Goal: Task Accomplishment & Management: Use online tool/utility

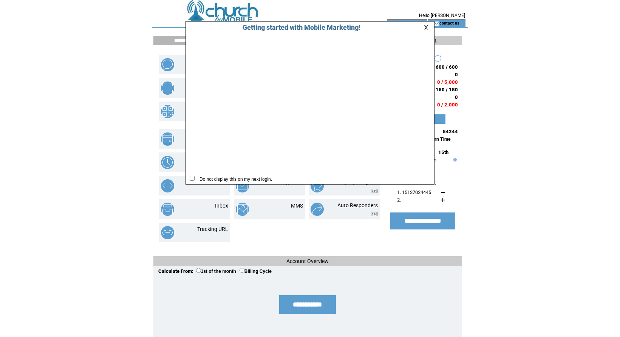
click at [427, 27] on link at bounding box center [427, 27] width 7 height 5
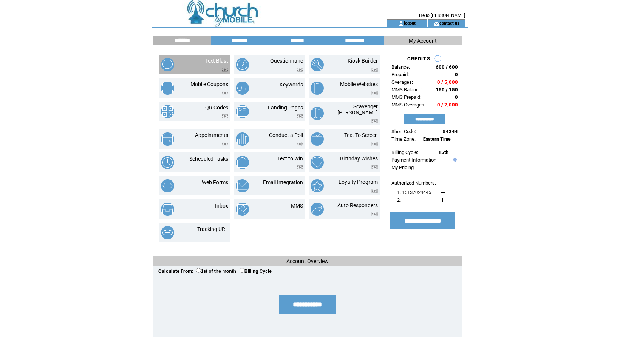
click at [212, 62] on link "Text Blast" at bounding box center [216, 61] width 23 height 6
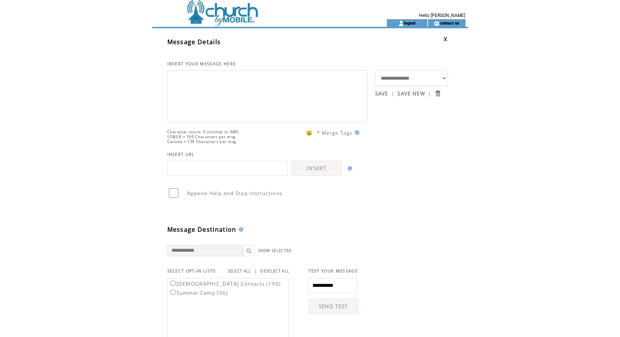
click at [192, 96] on textarea at bounding box center [268, 95] width 192 height 45
type textarea "**********"
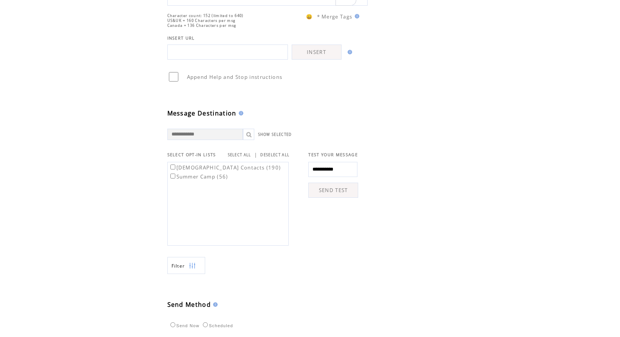
scroll to position [226, 0]
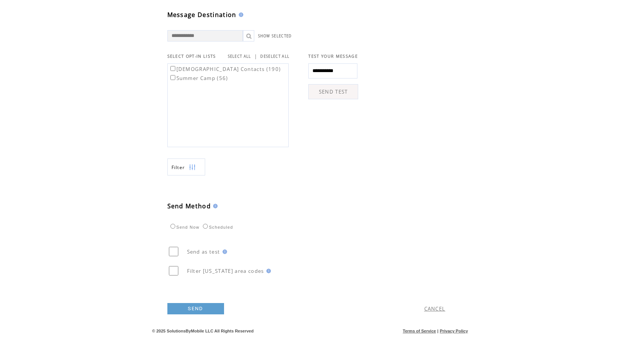
click at [184, 311] on link "SEND" at bounding box center [195, 308] width 57 height 11
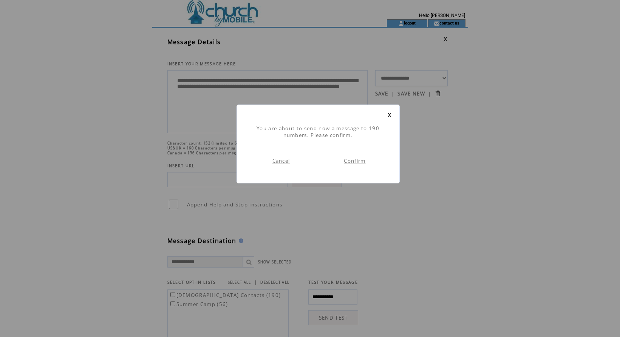
scroll to position [0, 0]
click at [352, 163] on link "Confirm" at bounding box center [355, 161] width 22 height 7
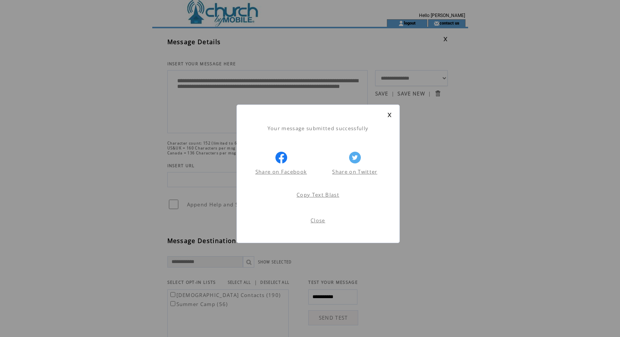
scroll to position [0, 0]
click at [320, 224] on link "Close" at bounding box center [318, 220] width 15 height 7
